Goal: Information Seeking & Learning: Learn about a topic

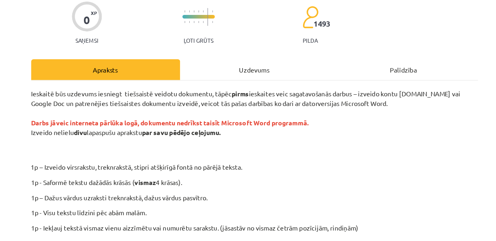
scroll to position [54, 0]
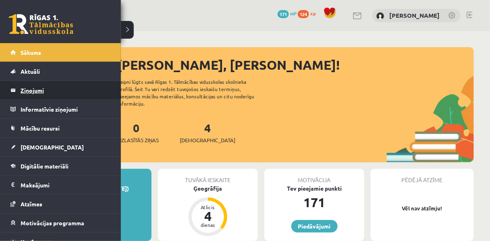
click at [58, 95] on legend "Ziņojumi 0" at bounding box center [66, 90] width 90 height 19
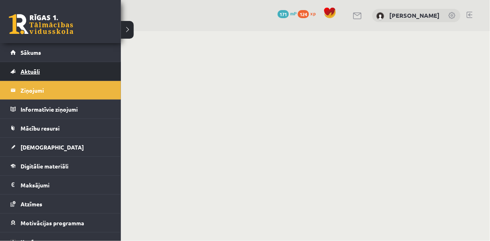
click at [40, 71] on link "Aktuāli" at bounding box center [60, 71] width 100 height 19
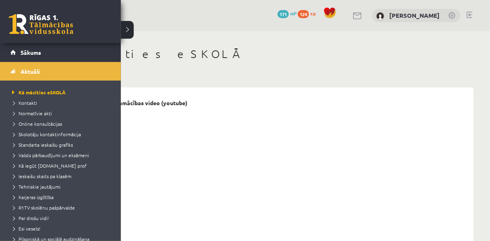
click at [15, 19] on link at bounding box center [41, 24] width 65 height 20
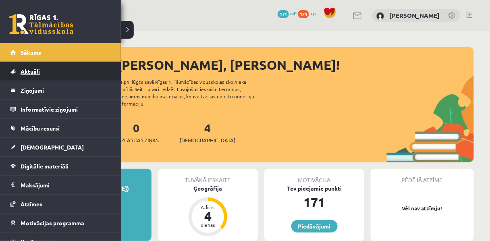
click at [37, 73] on span "Aktuāli" at bounding box center [30, 71] width 19 height 7
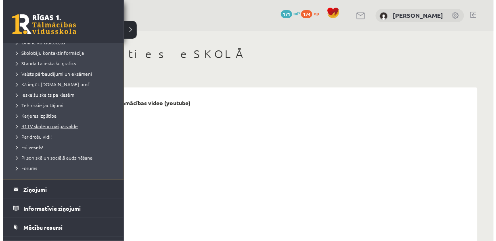
scroll to position [45, 0]
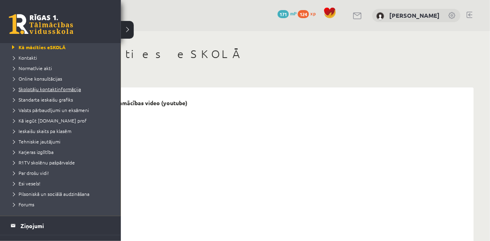
click at [54, 88] on span "Skolotāju kontaktinformācija" at bounding box center [45, 89] width 71 height 6
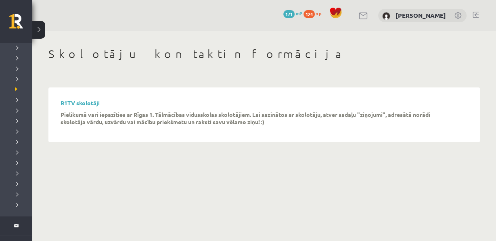
click at [106, 113] on div "R1TV skolotāji Pielikumā vari iepazīties ar Rīgas 1. Tālmācības vidusskolas sko…" at bounding box center [263, 115] width 407 height 31
click at [79, 102] on link "R1TV skolotāji" at bounding box center [79, 102] width 39 height 7
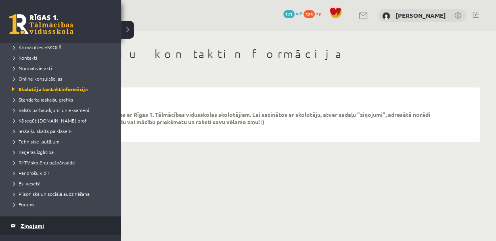
click at [63, 219] on legend "Ziņojumi 0" at bounding box center [66, 226] width 90 height 19
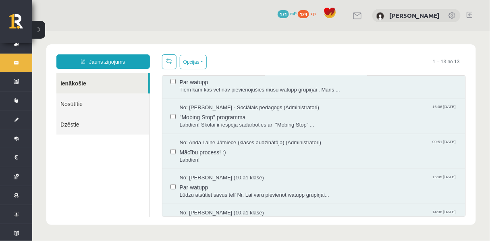
scroll to position [150, 0]
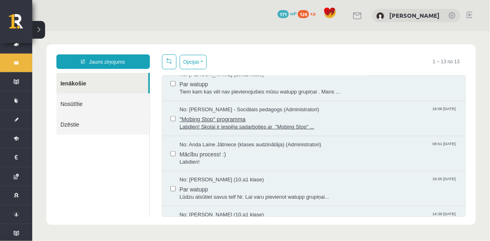
click at [205, 131] on span "Labdien! Skolai ir iespēja sadarboties ar "Mobing Stop" ..." at bounding box center [318, 127] width 278 height 8
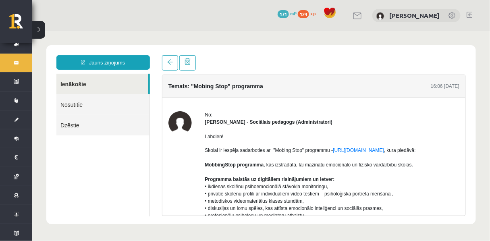
scroll to position [0, 0]
click at [380, 153] on link "https://mobbingstop.org/" at bounding box center [358, 150] width 51 height 6
click at [165, 68] on link at bounding box center [170, 62] width 16 height 15
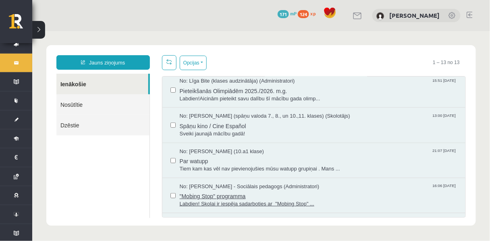
scroll to position [74, 0]
click at [194, 130] on span "Spāņu kino / Cine Español" at bounding box center [318, 125] width 278 height 10
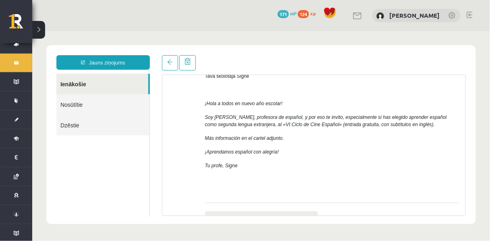
scroll to position [245, 0]
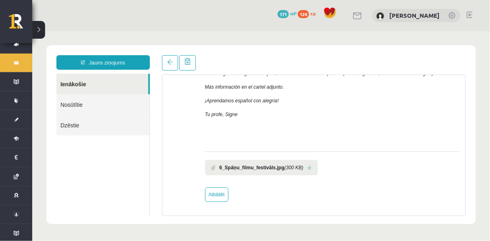
click at [257, 171] on b "6_Spāņu_filmu_festivāls.jpg" at bounding box center [251, 167] width 65 height 7
click at [223, 167] on b "6_Spāņu_filmu_festivāls.jpg" at bounding box center [251, 167] width 65 height 7
click at [307, 170] on link at bounding box center [309, 167] width 4 height 5
click at [177, 70] on link at bounding box center [170, 62] width 16 height 15
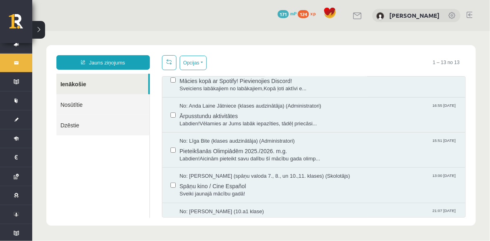
scroll to position [14, 0]
click at [211, 162] on span "Labdien!Aicinām pieteikt savu dalību šī mācību gada olimp..." at bounding box center [318, 159] width 278 height 8
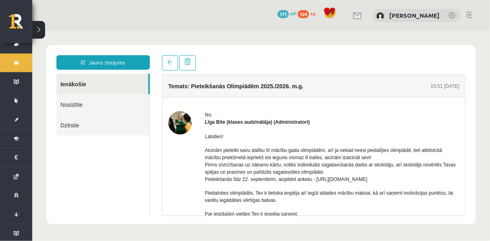
scroll to position [0, 0]
click at [207, 118] on div "No:" at bounding box center [332, 114] width 255 height 7
click at [254, 132] on div "Labdien! Aicinām pieteikt savu dalību šī mācību gada olimpiādēm, arī ja nekad n…" at bounding box center [332, 234] width 255 height 219
click at [252, 125] on strong "Līga Bite (klases audzinātāja) (Administratori)" at bounding box center [257, 122] width 105 height 6
click at [179, 127] on img at bounding box center [179, 122] width 23 height 23
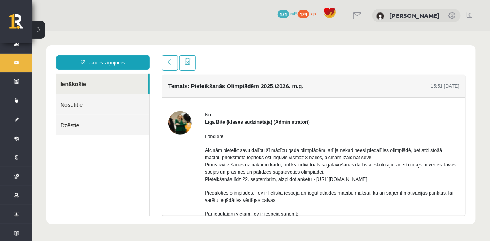
click at [216, 151] on div "Labdien! Aicinām pieteikt savu dalību šī mācību gada olimpiādēm, arī ja nekad n…" at bounding box center [332, 234] width 255 height 219
click at [205, 88] on h4 "Temats: Pieteikšanās Olimpiādēm 2025./2026. m.g." at bounding box center [236, 86] width 136 height 6
click at [169, 63] on span at bounding box center [170, 62] width 6 height 6
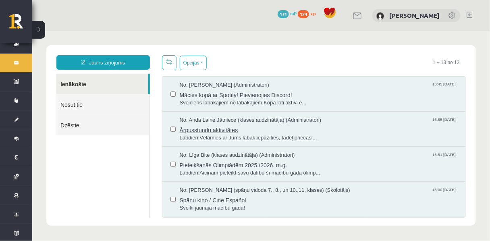
click at [241, 139] on span "Labdien!Vēlamies ar Jums labāk iepazīties, tādēļ priecāsi..." at bounding box center [318, 138] width 278 height 8
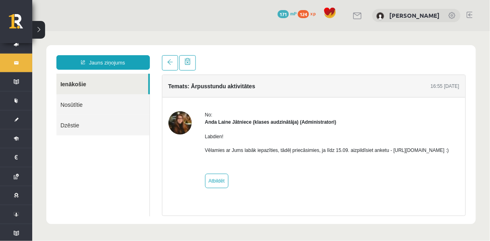
drag, startPoint x: 313, startPoint y: 175, endPoint x: 265, endPoint y: 174, distance: 48.0
drag, startPoint x: 265, startPoint y: 174, endPoint x: 338, endPoint y: 192, distance: 75.5
click at [338, 167] on div "Labdien! Vēlamies ar Jums labāk iepazīties, tādēļ priecāsimies, ja līdz 15.09. …" at bounding box center [327, 146] width 244 height 42
drag, startPoint x: 311, startPoint y: 173, endPoint x: 202, endPoint y: 173, distance: 108.9
click at [202, 173] on div "No: Anda Laine Jātniece (klases audzinātāja) (Administratori) Labdien! Vēlamies…" at bounding box center [314, 149] width 292 height 77
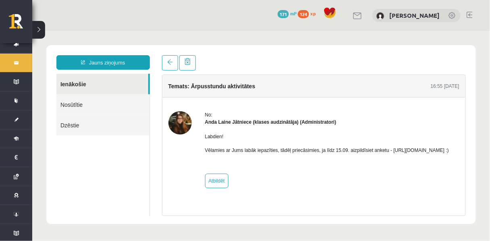
copy p "https://forms.gle/mVxkUEapGFxHM7hU7"
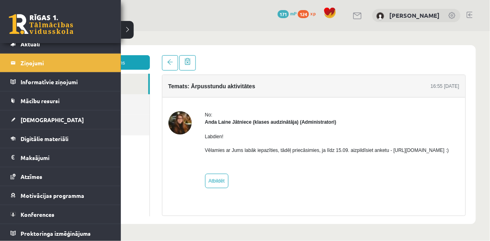
click at [26, 24] on link at bounding box center [41, 24] width 65 height 20
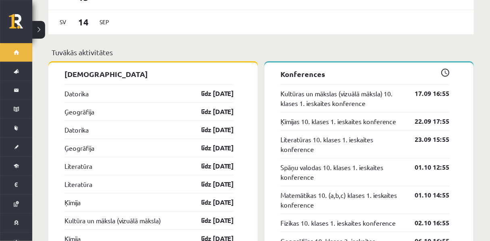
scroll to position [718, 0]
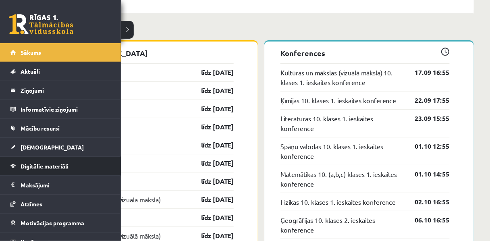
click at [35, 167] on span "Digitālie materiāli" at bounding box center [45, 166] width 48 height 7
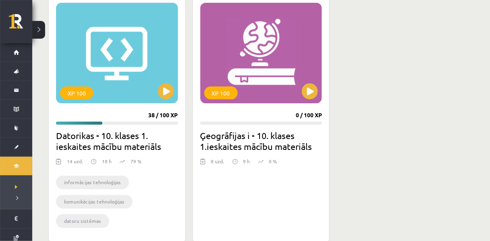
scroll to position [234, 0]
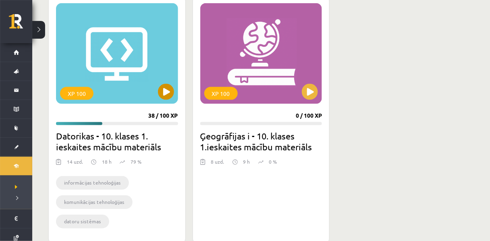
click at [123, 93] on div "XP 100" at bounding box center [117, 53] width 122 height 101
click at [83, 92] on div "XP 100" at bounding box center [76, 93] width 33 height 13
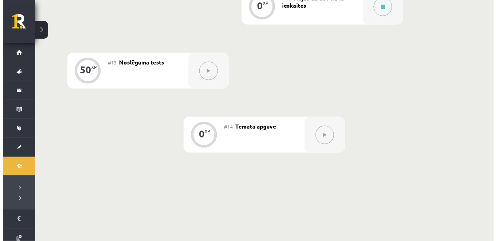
scroll to position [978, 0]
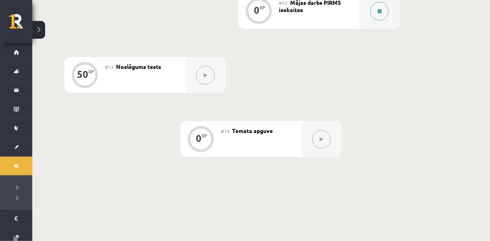
click at [384, 21] on button at bounding box center [380, 11] width 19 height 19
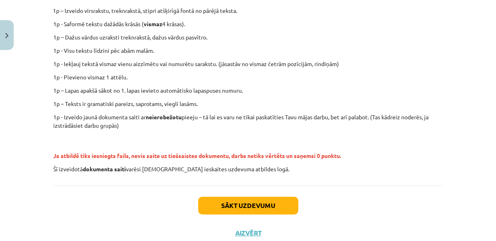
scroll to position [197, 0]
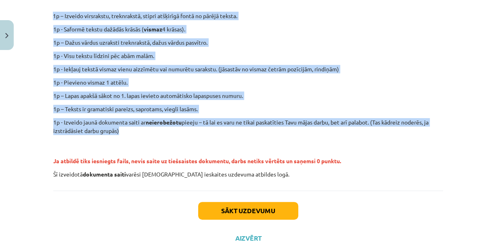
drag, startPoint x: 131, startPoint y: 150, endPoint x: 42, endPoint y: 19, distance: 158.8
click at [42, 19] on div "Mācību tēma: Datorikas - 10. klases 1. ieskaites mācību materiāls #12 Mājas dar…" at bounding box center [248, 120] width 496 height 241
copy div "1p – Izveido virsrakstu, treknrakstā, stipri atšķirīgā fontā no pārējā teksta. …"
click at [148, 60] on p "1p - Visu tekstu līdzini pēc abām malām." at bounding box center [248, 56] width 390 height 8
